Goal: Task Accomplishment & Management: Manage account settings

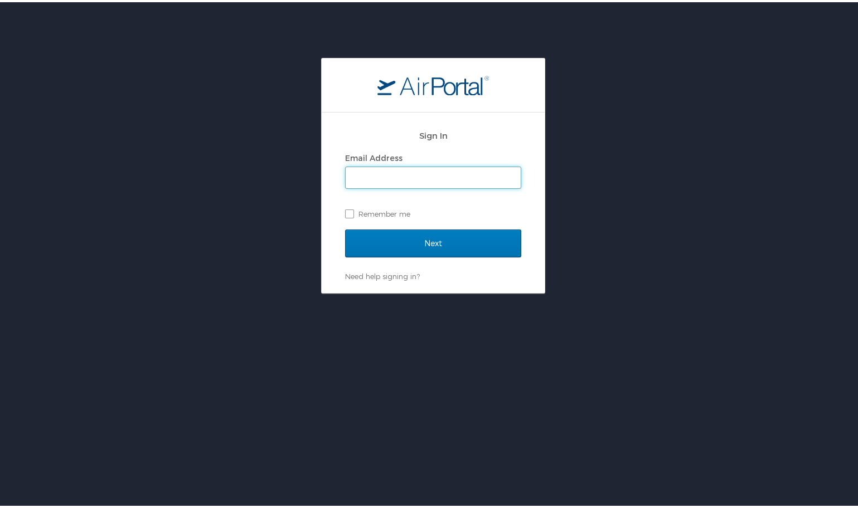
click at [458, 171] on input "Email Address" at bounding box center [433, 175] width 175 height 21
click at [479, 158] on div "Email Address" at bounding box center [433, 156] width 176 height 17
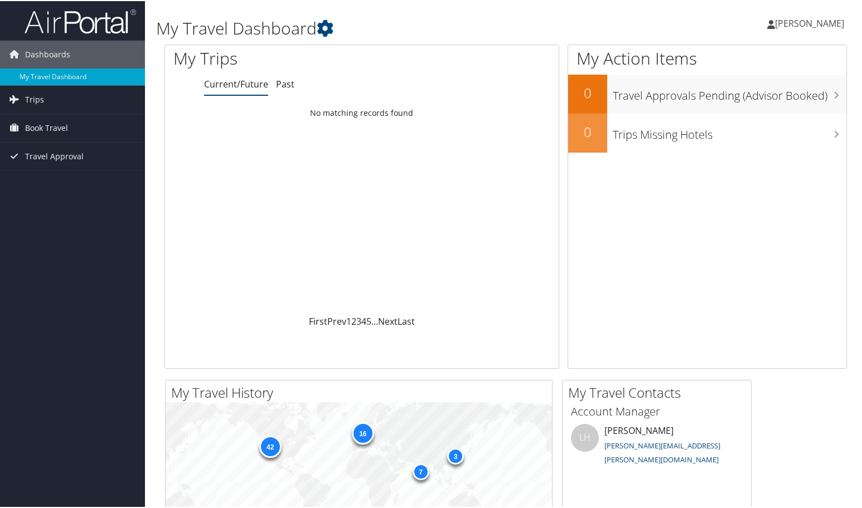
click at [823, 23] on span "[PERSON_NAME]" at bounding box center [809, 22] width 69 height 12
click at [749, 101] on link "View Travel Profile" at bounding box center [779, 99] width 124 height 19
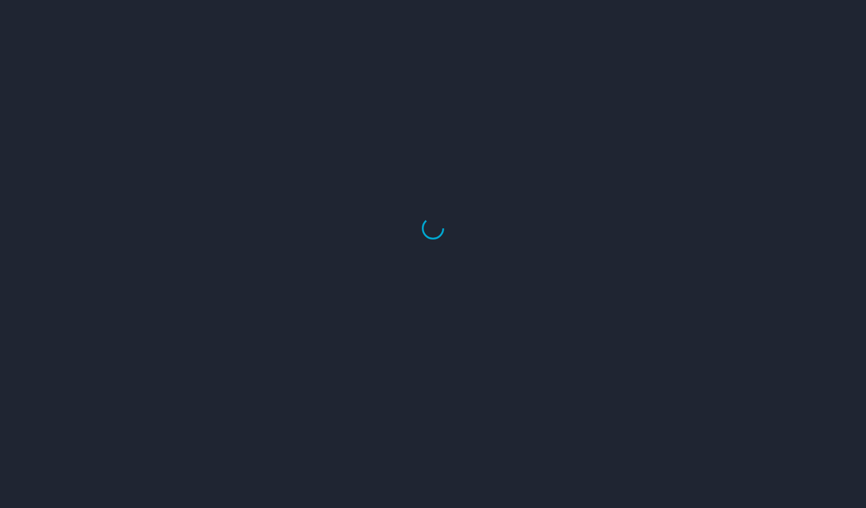
select select "US"
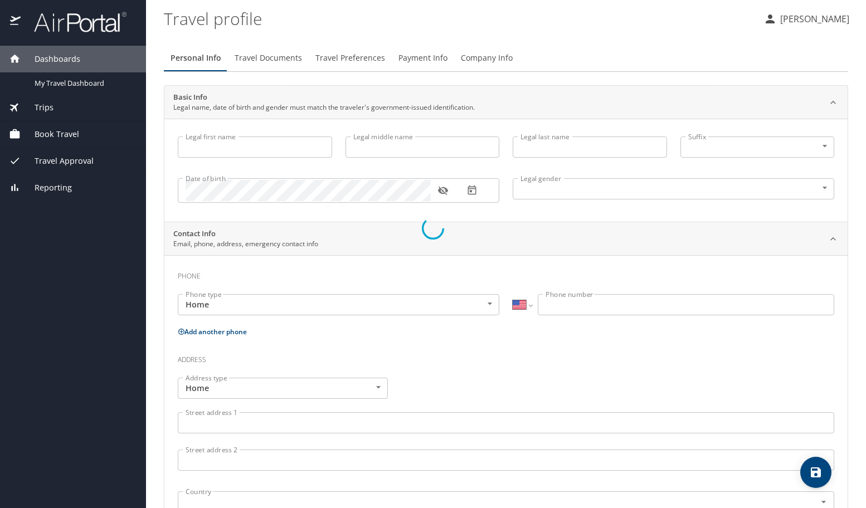
type input "Jay"
type input "Carl"
type input "Jensen"
type input "Male"
type input "Heather"
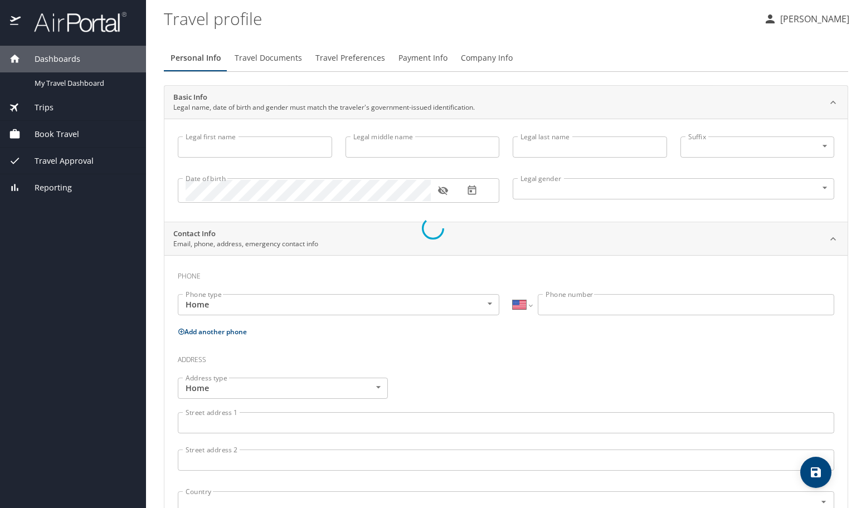
type input "Jensen"
type input "(801) 309-0091"
type input "runnindherd@gmail.com"
select select "US"
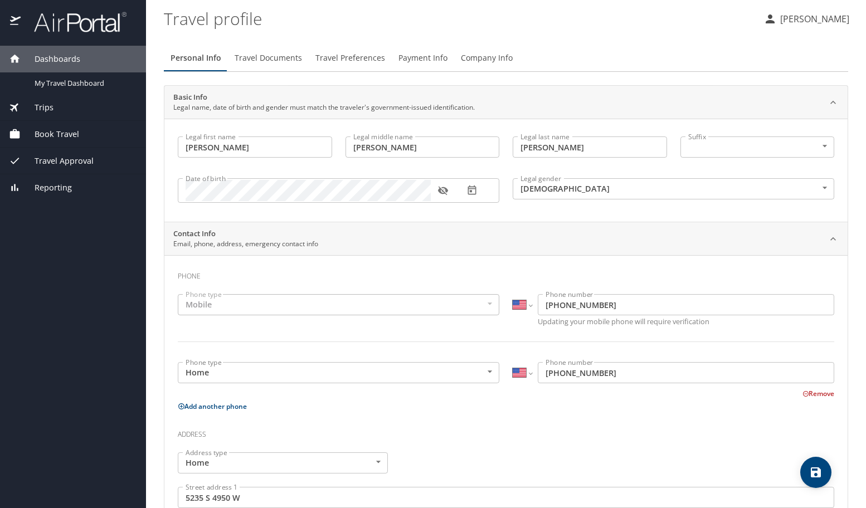
click at [408, 55] on span "Payment Info" at bounding box center [423, 58] width 49 height 14
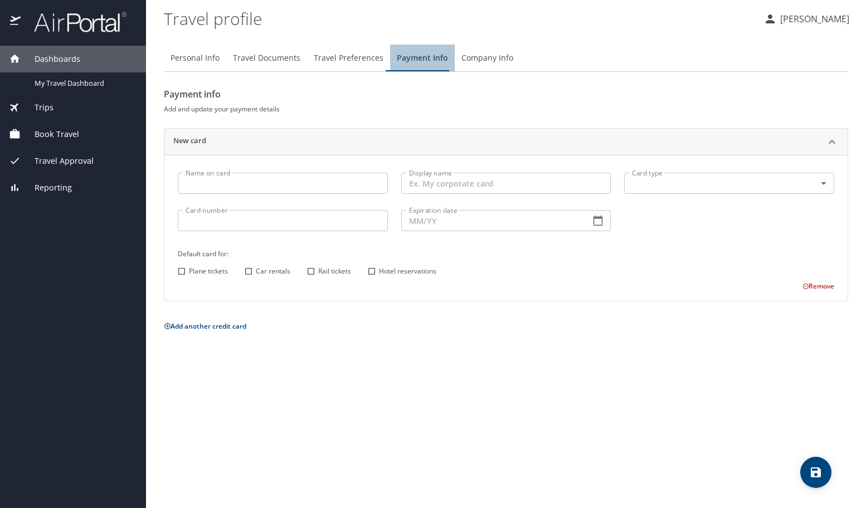
click at [420, 60] on span "Payment Info" at bounding box center [422, 58] width 51 height 14
click at [272, 192] on input "Name on card" at bounding box center [283, 183] width 210 height 21
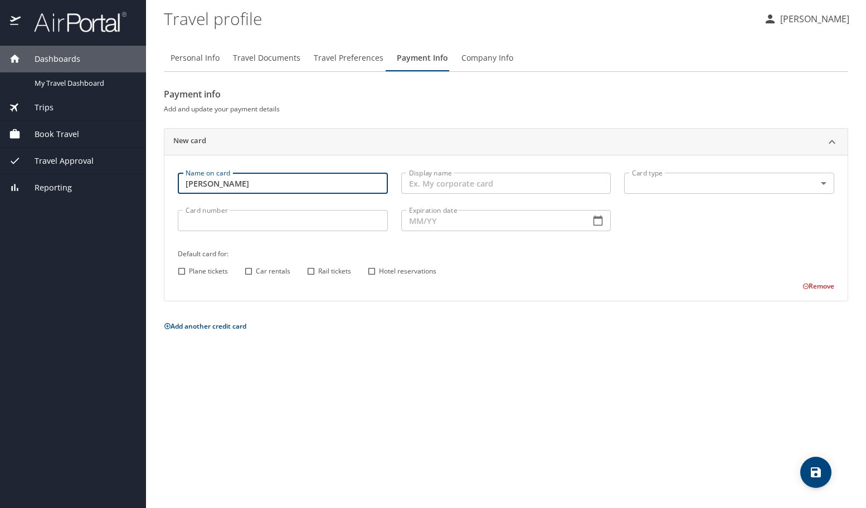
type input "[PERSON_NAME]"
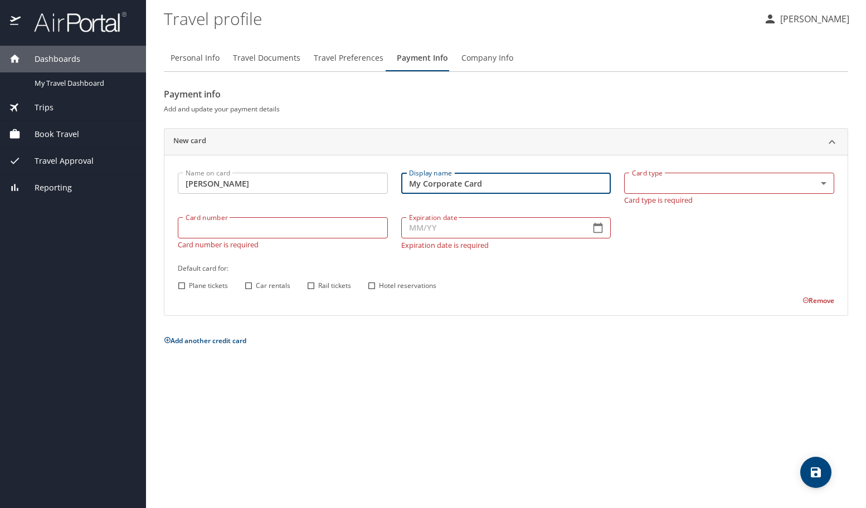
type input "My Corporate Card"
drag, startPoint x: 837, startPoint y: 185, endPoint x: 825, endPoint y: 187, distance: 12.4
click at [836, 185] on div "Card type ​ Card type Card type is required" at bounding box center [730, 188] width 224 height 45
click at [822, 186] on body "Dashboards My Travel Dashboard Trips Current / Future Trips Past Trips Trips Mi…" at bounding box center [433, 254] width 866 height 508
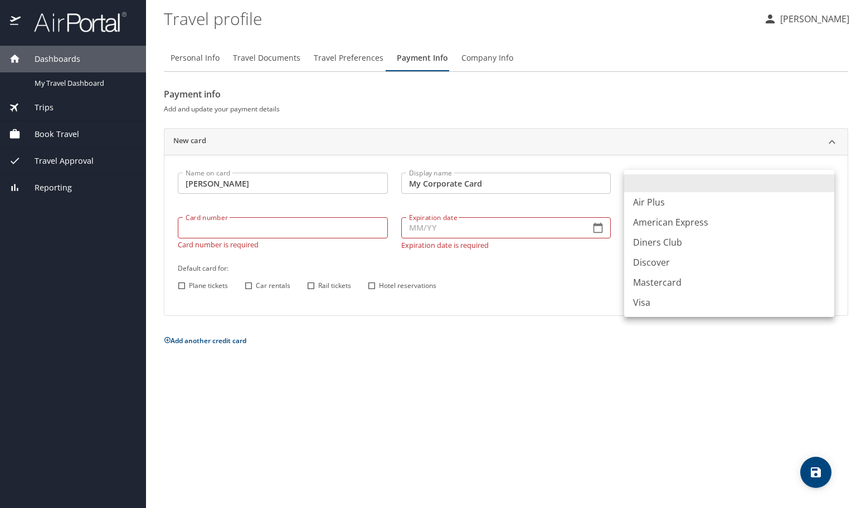
click at [645, 303] on li "Visa" at bounding box center [729, 303] width 210 height 20
type input "VI"
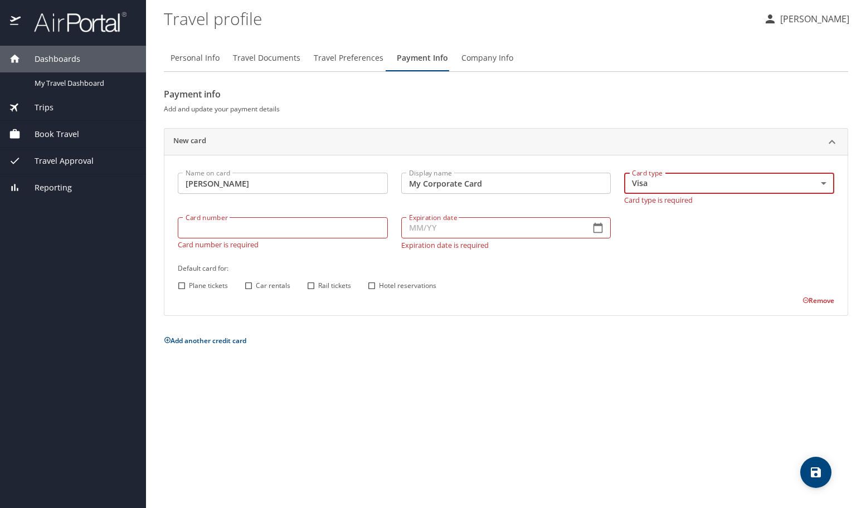
click at [314, 231] on input "Card number" at bounding box center [283, 227] width 210 height 21
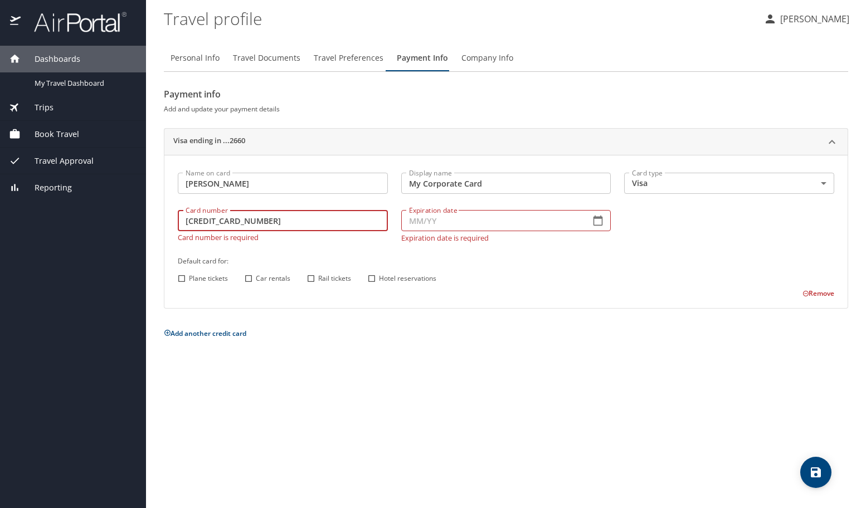
type input "4808019003912660"
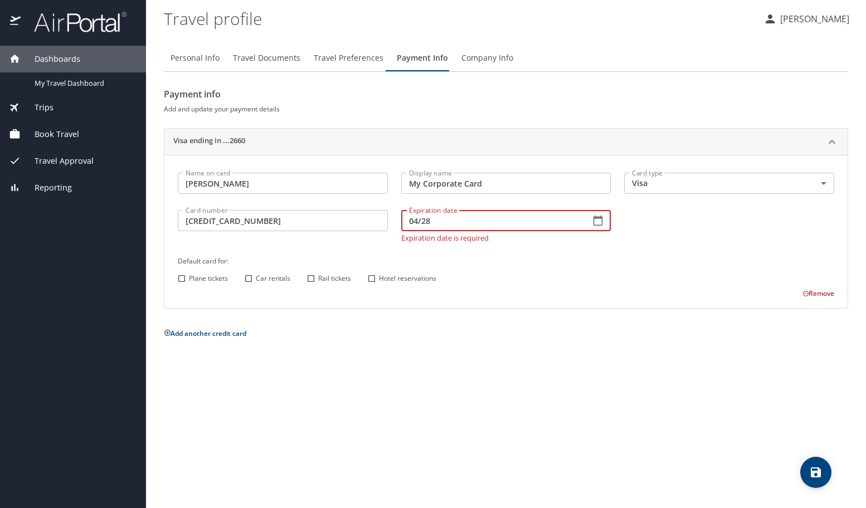
type input "04/28"
click at [182, 280] on div "Name on card Jay Jensen Name on card Display name My Corporate Card Display nam…" at bounding box center [506, 232] width 670 height 133
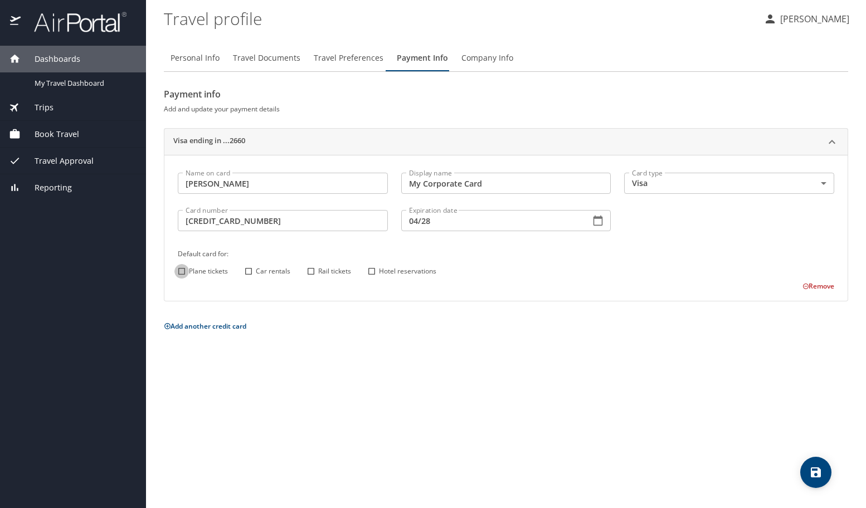
click at [184, 270] on input "Plane tickets" at bounding box center [181, 271] width 14 height 14
checkbox input "true"
click at [248, 273] on input "Car rentals" at bounding box center [248, 271] width 14 height 14
checkbox input "true"
click at [310, 272] on input "Rail tickets" at bounding box center [311, 271] width 14 height 14
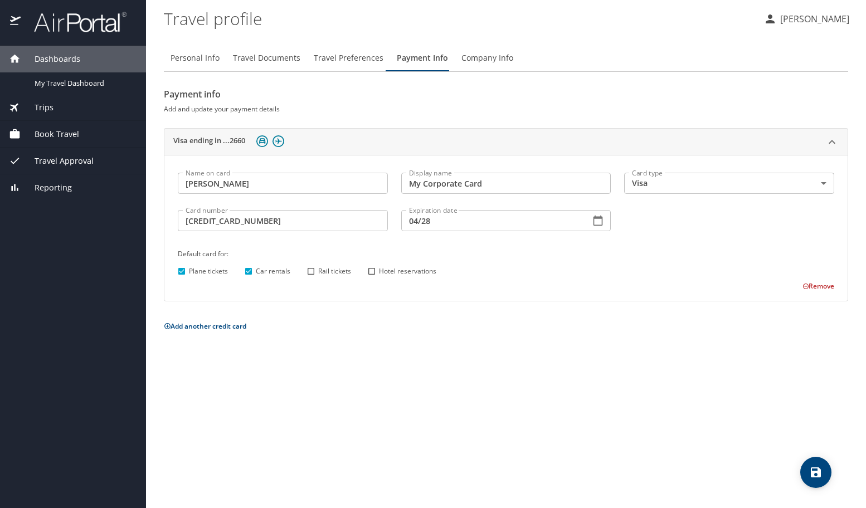
checkbox input "true"
click at [371, 271] on input "Hotel reservations" at bounding box center [372, 271] width 14 height 14
checkbox input "true"
click at [600, 223] on icon "button" at bounding box center [598, 220] width 11 height 11
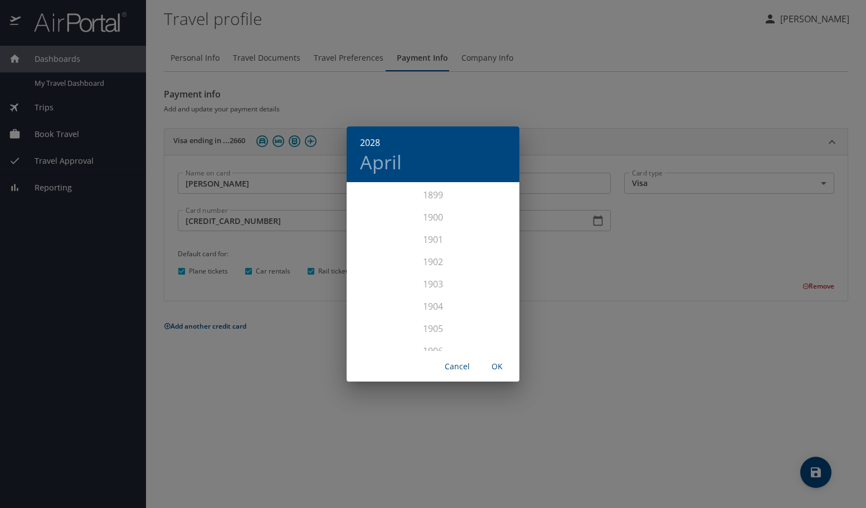
scroll to position [2810, 0]
click at [442, 268] on div "2028" at bounding box center [433, 267] width 173 height 22
click at [504, 363] on span "OK" at bounding box center [497, 367] width 27 height 14
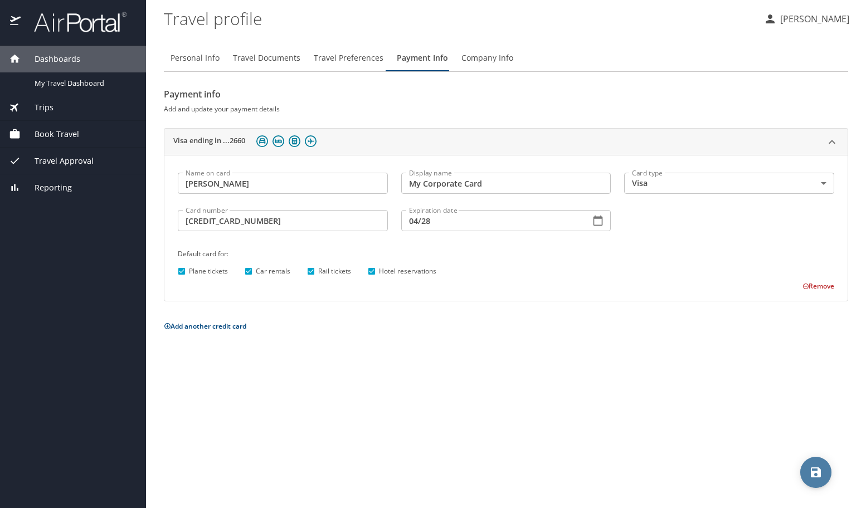
click at [818, 470] on icon "save" at bounding box center [816, 473] width 10 height 10
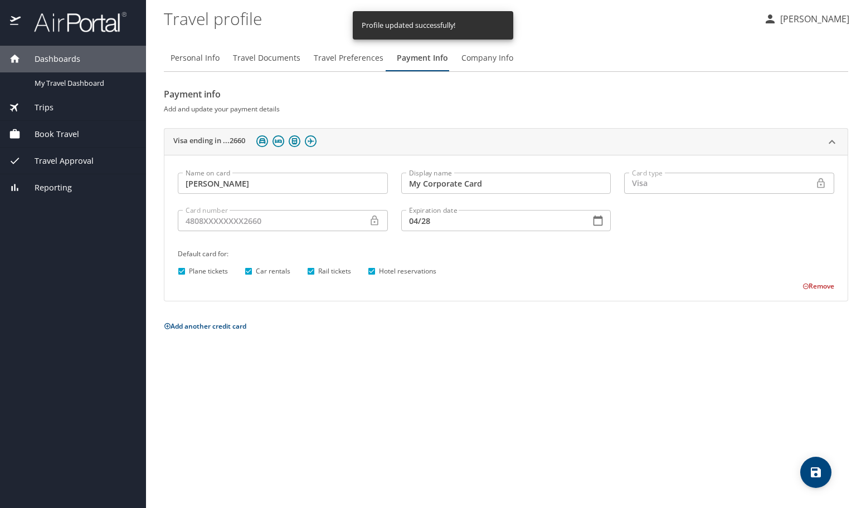
click at [336, 57] on span "Travel Preferences" at bounding box center [349, 58] width 70 height 14
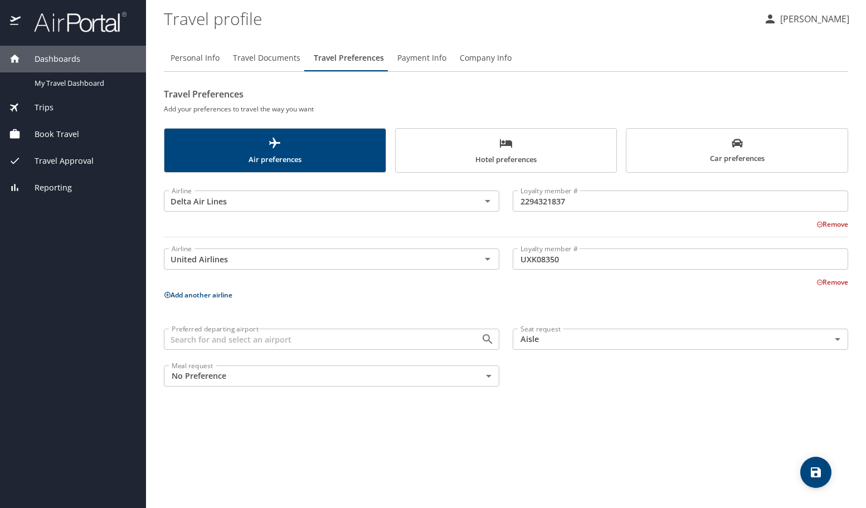
click at [471, 147] on span "Hotel preferences" at bounding box center [506, 152] width 208 height 30
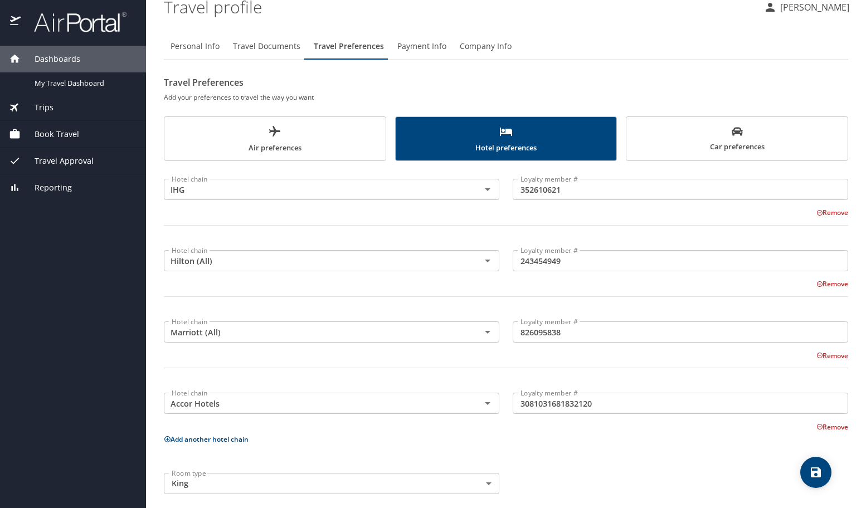
scroll to position [22, 0]
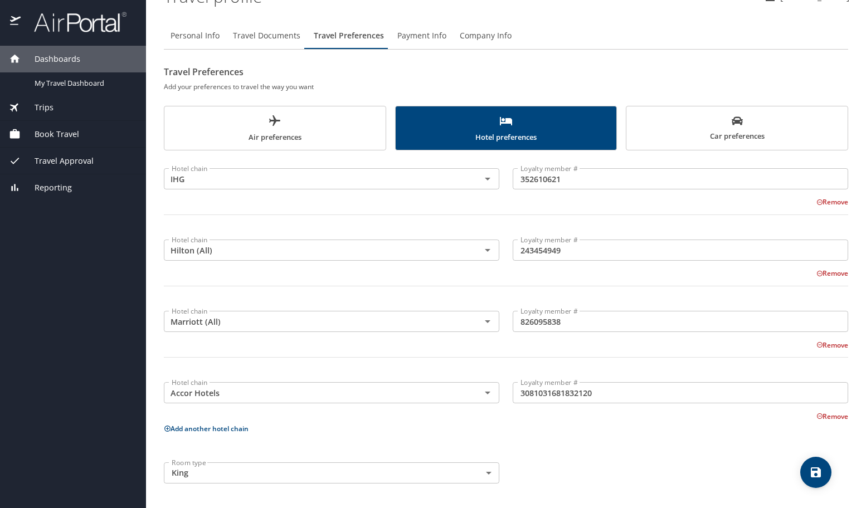
click at [732, 124] on icon "scrollable force tabs example" at bounding box center [737, 120] width 11 height 11
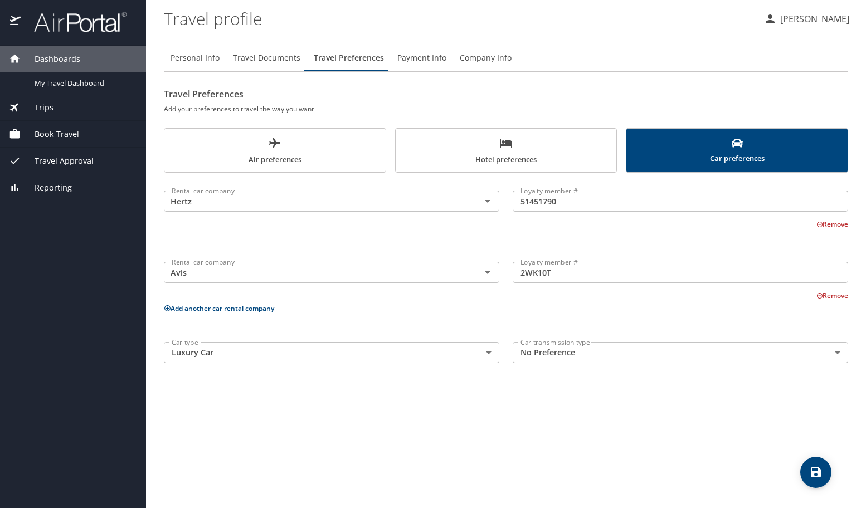
scroll to position [0, 0]
click at [167, 308] on icon at bounding box center [167, 308] width 6 height 6
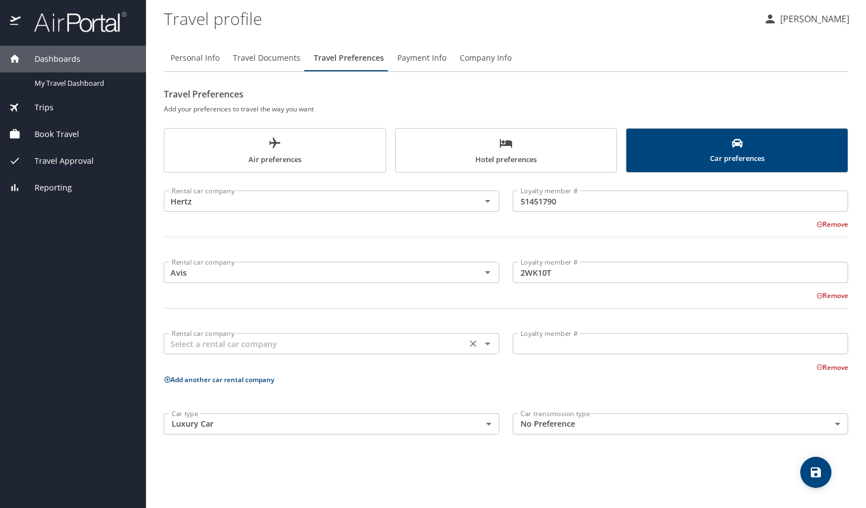
click at [492, 350] on icon "Open" at bounding box center [487, 343] width 13 height 13
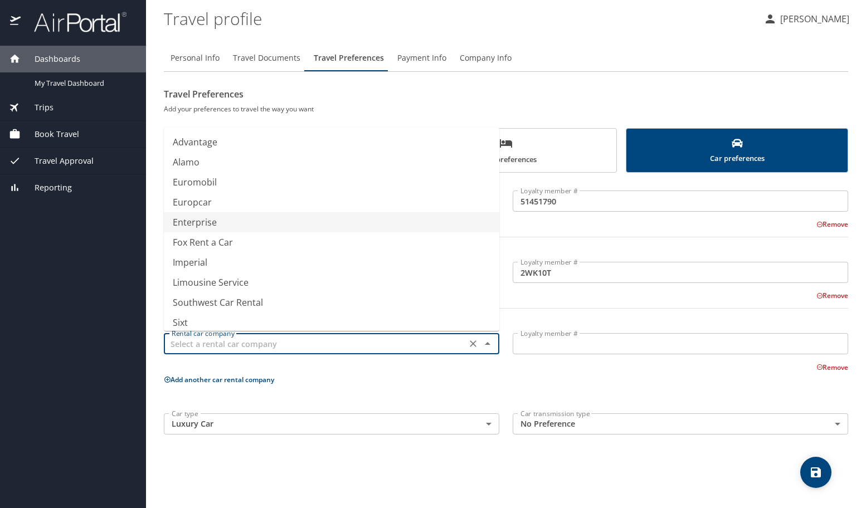
click at [185, 224] on li "Enterprise" at bounding box center [332, 222] width 336 height 20
type input "Enterprise"
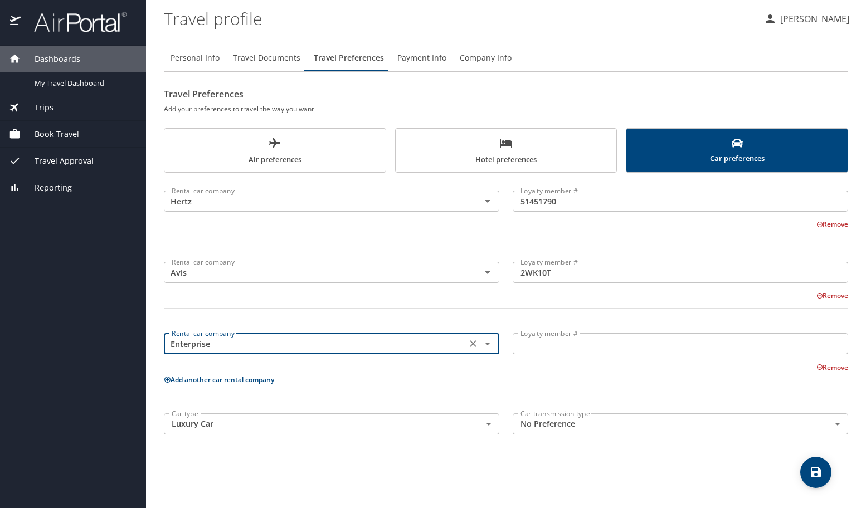
click at [590, 348] on input "Loyalty member #" at bounding box center [681, 343] width 336 height 21
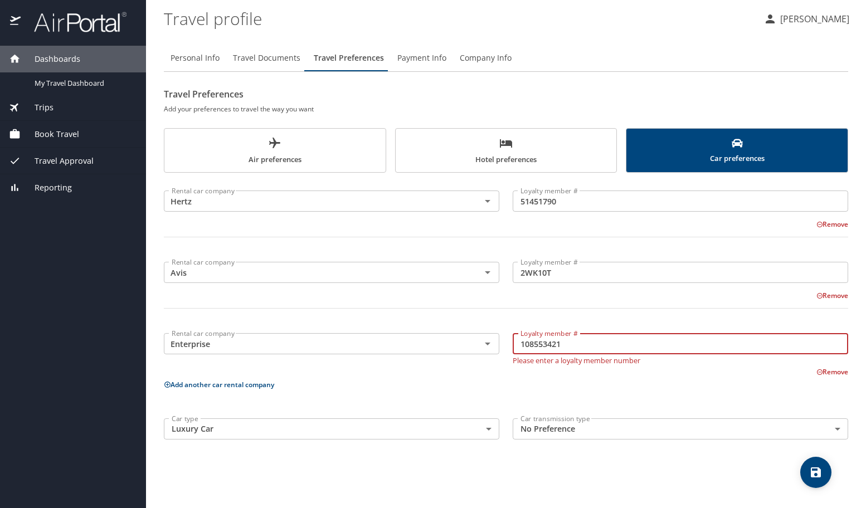
type input "108553421"
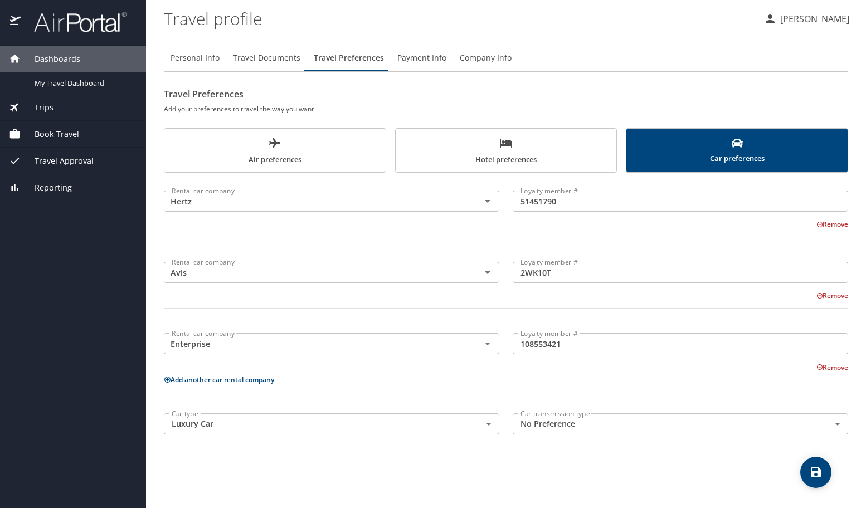
click at [594, 378] on div "Rental car company Hertz Rental car company Loyalty member # 51451790 Loyalty m…" at bounding box center [506, 310] width 685 height 262
click at [807, 476] on span "save" at bounding box center [815, 472] width 31 height 13
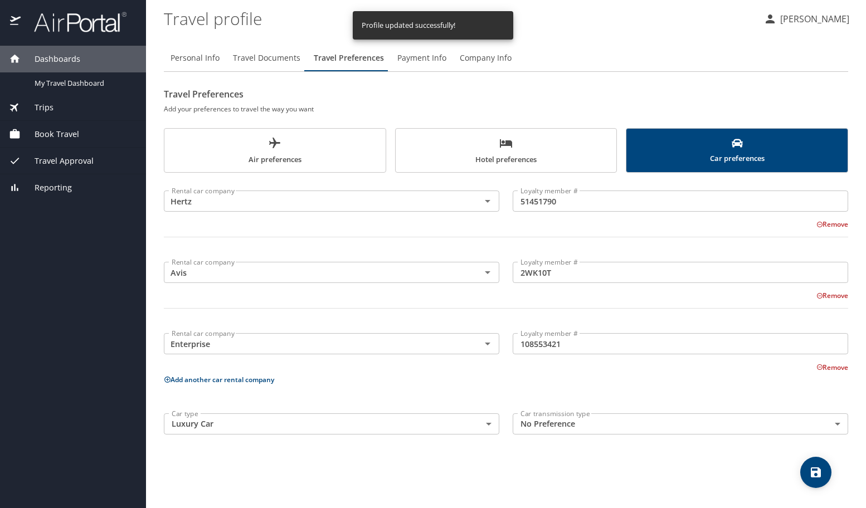
click at [482, 59] on span "Company Info" at bounding box center [486, 58] width 52 height 14
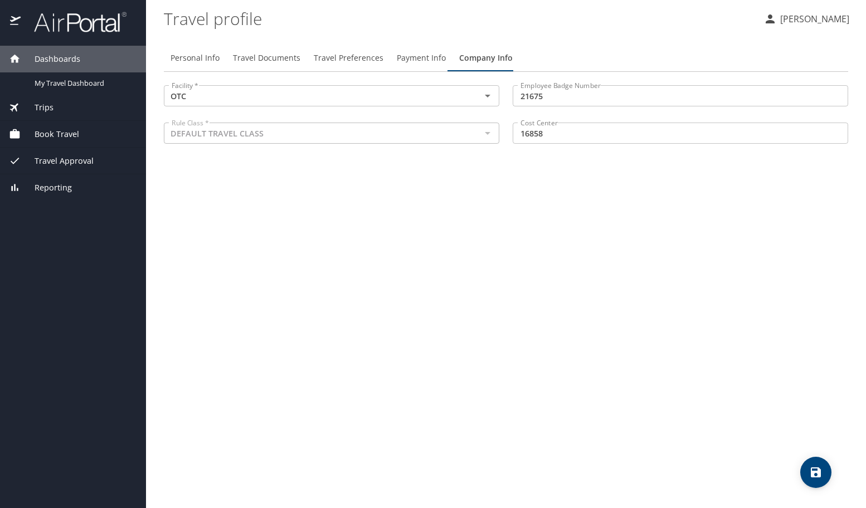
click at [488, 134] on div at bounding box center [487, 133] width 14 height 16
click at [195, 57] on span "Personal Info" at bounding box center [195, 58] width 49 height 14
select select "US"
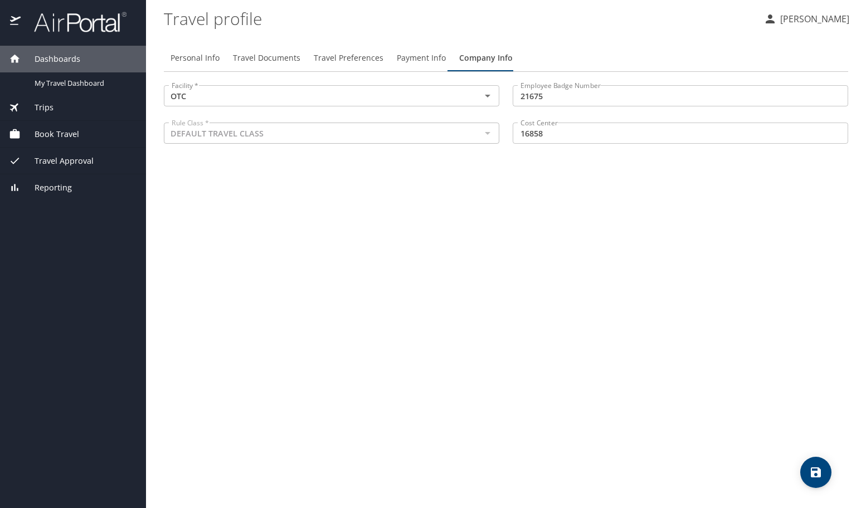
select select "US"
